Goal: Task Accomplishment & Management: Complete application form

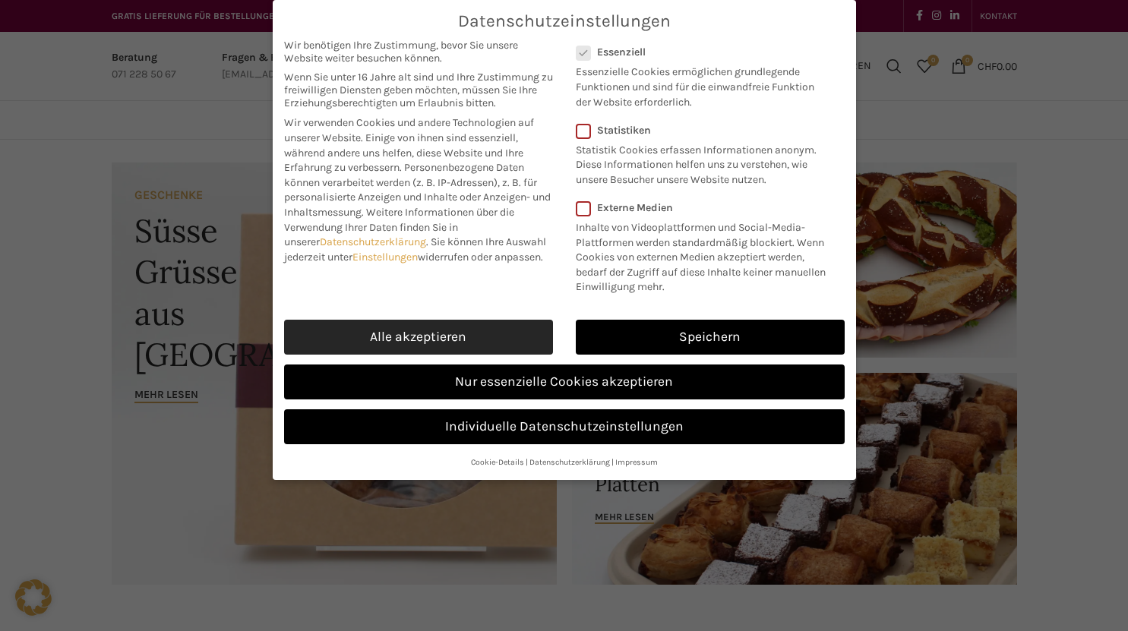
click at [509, 327] on link "Alle akzeptieren" at bounding box center [418, 337] width 269 height 35
checkbox input "true"
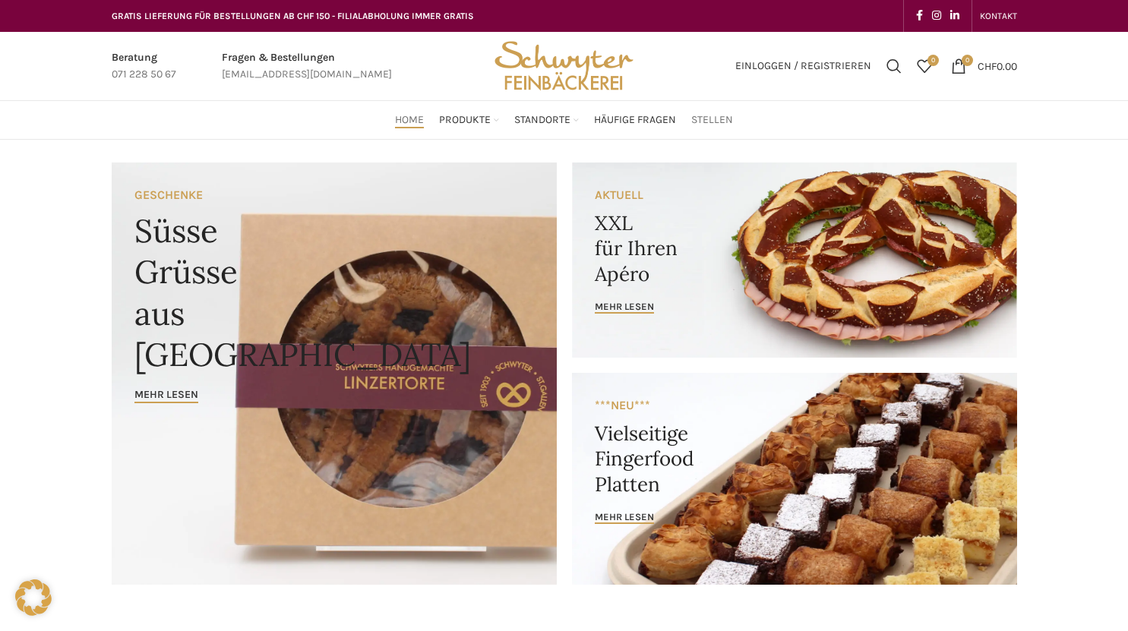
click at [703, 125] on span "Stellen" at bounding box center [712, 120] width 42 height 14
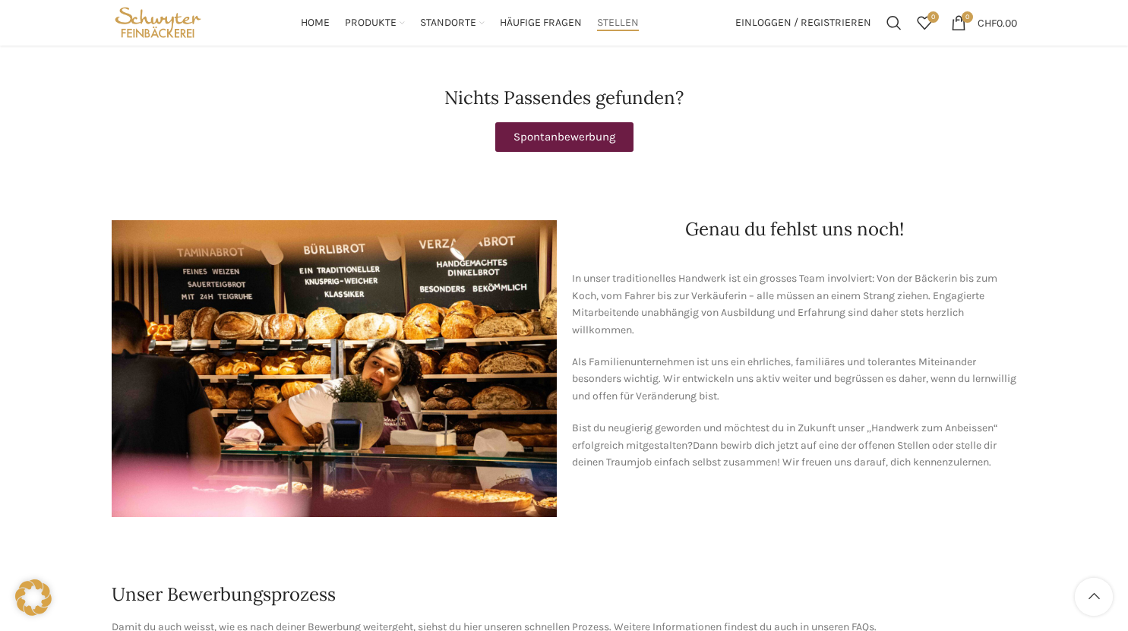
scroll to position [599, 0]
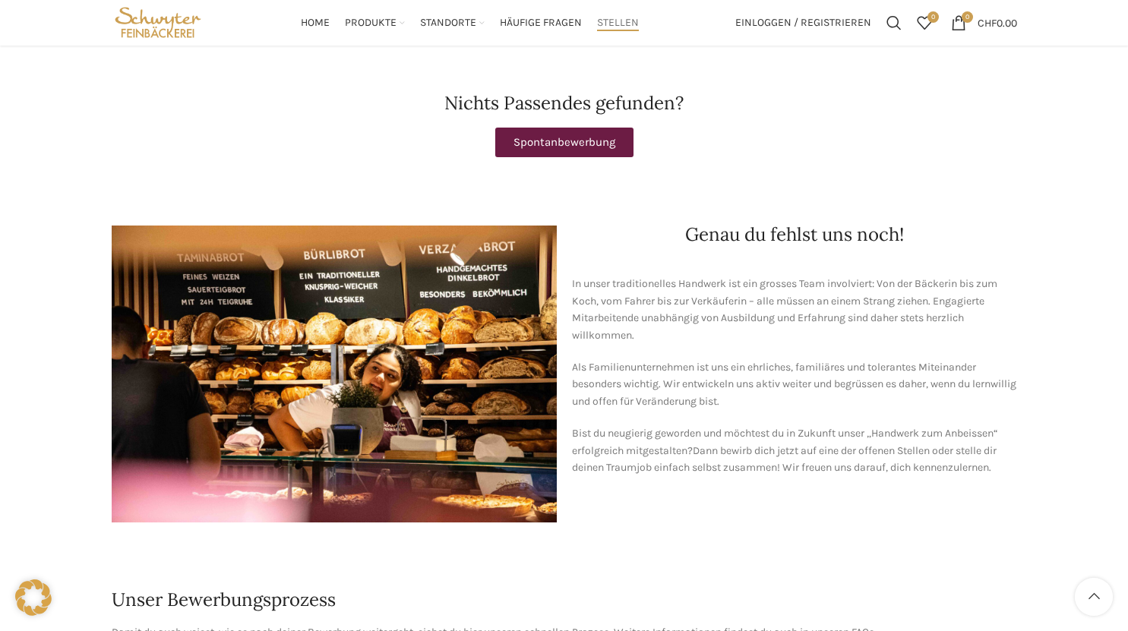
click at [584, 137] on span "Spontanbewerbung" at bounding box center [564, 142] width 102 height 11
